Goal: Task Accomplishment & Management: Use online tool/utility

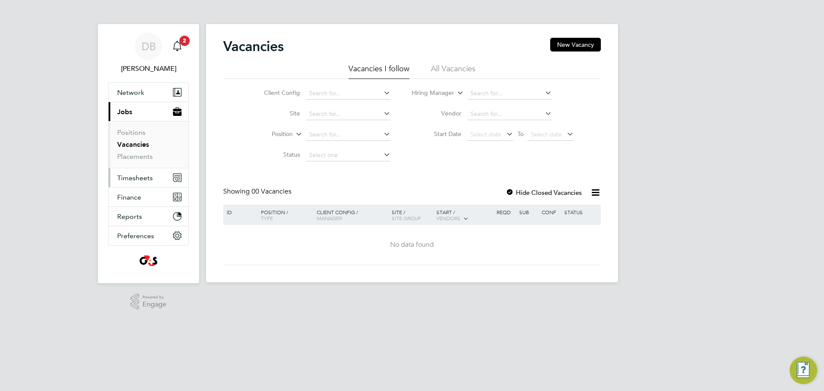
click at [138, 180] on span "Timesheets" at bounding box center [135, 178] width 36 height 8
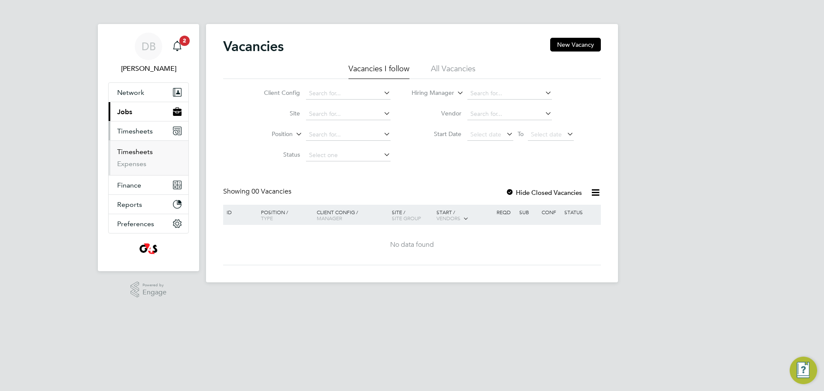
click at [139, 152] on link "Timesheets" at bounding box center [135, 152] width 36 height 8
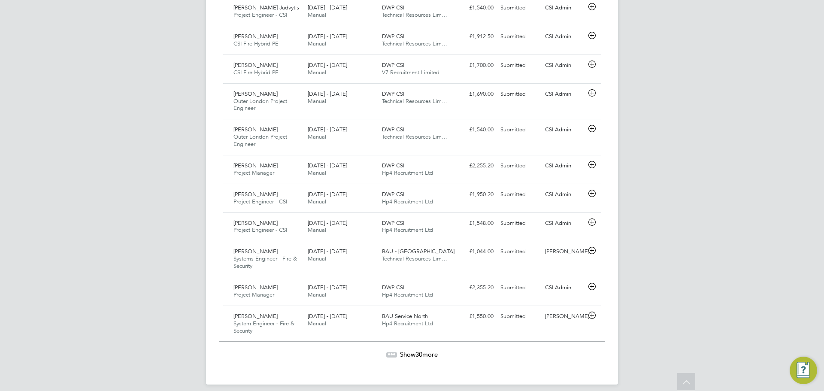
click at [406, 350] on span "Show 30 more" at bounding box center [419, 354] width 38 height 8
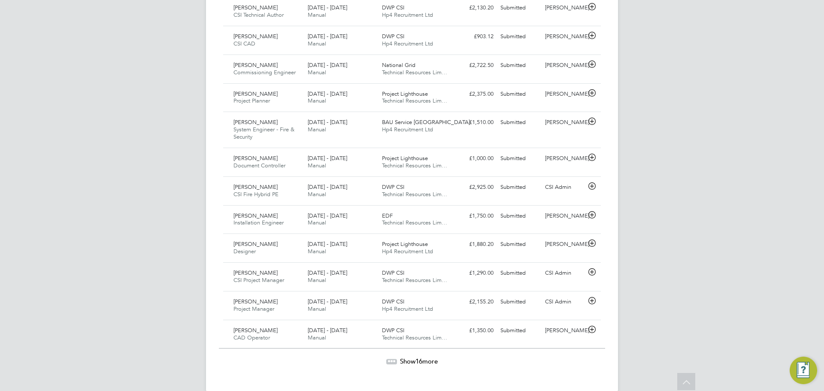
scroll to position [1744, 0]
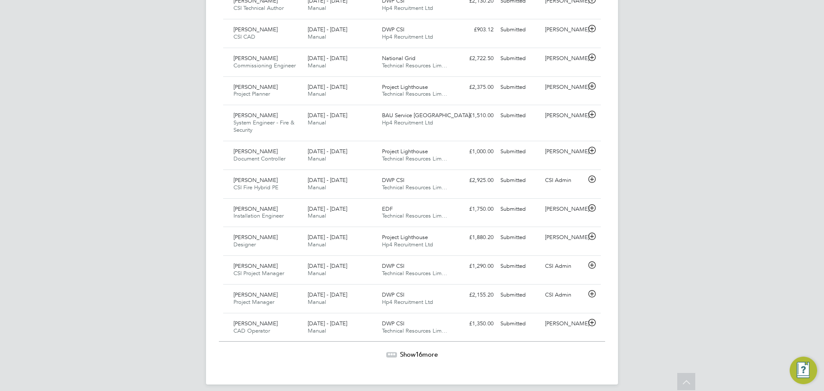
click at [436, 350] on span "Show 16 more" at bounding box center [419, 354] width 38 height 8
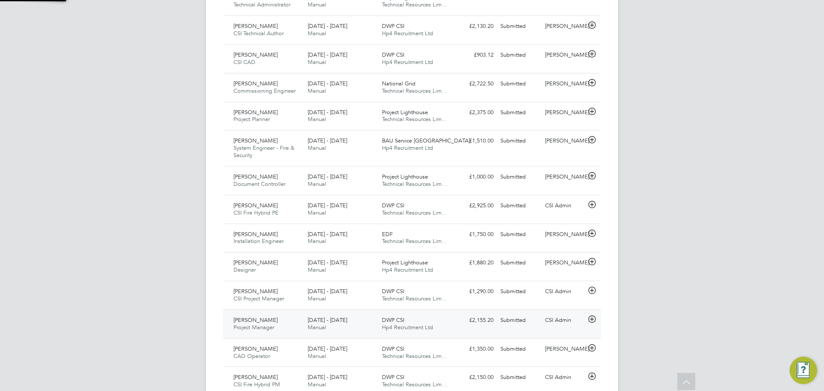
scroll to position [4, 4]
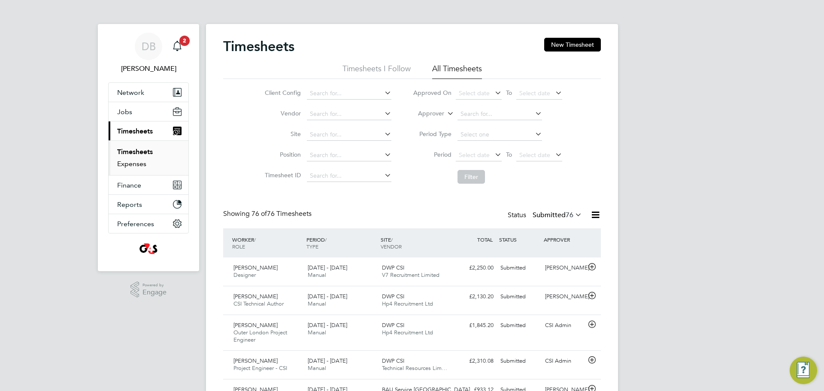
click at [145, 162] on link "Expenses" at bounding box center [131, 164] width 29 height 8
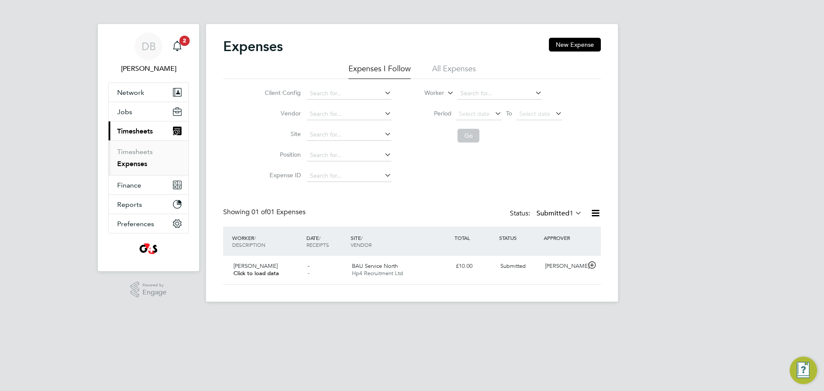
click at [461, 68] on li "All Expenses" at bounding box center [454, 71] width 44 height 15
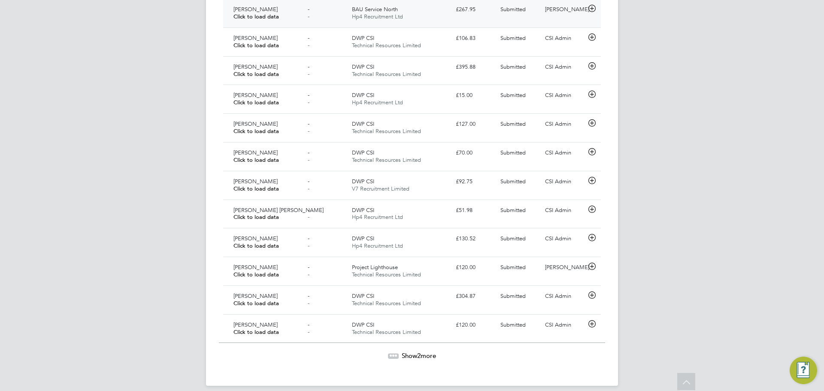
scroll to position [781, 0]
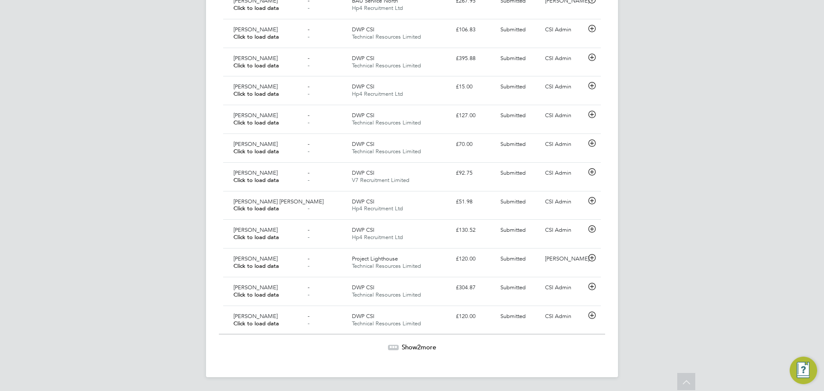
click at [435, 351] on span "Show 2 more" at bounding box center [419, 347] width 34 height 8
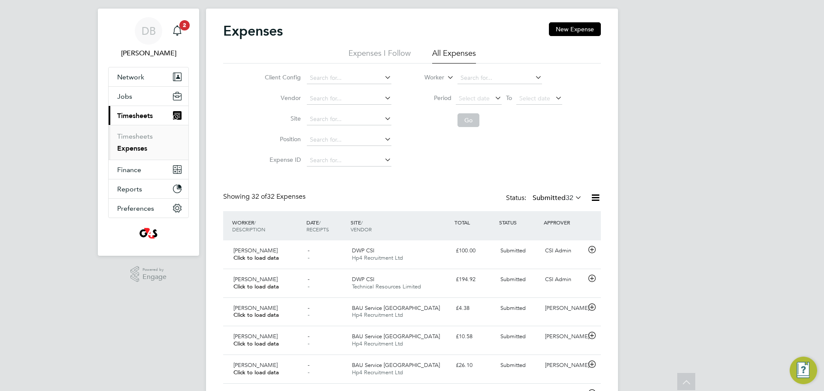
scroll to position [0, 0]
